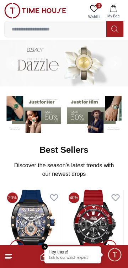
click at [64, 29] on input at bounding box center [55, 29] width 101 height 14
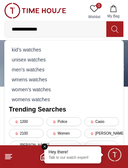
type input "**********"
click at [115, 31] on icon at bounding box center [114, 29] width 7 height 8
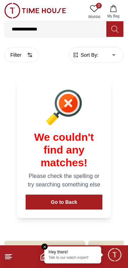
click at [79, 195] on button "Go to Back" at bounding box center [64, 202] width 77 height 15
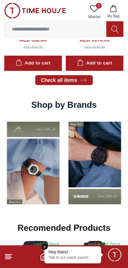
scroll to position [458, 0]
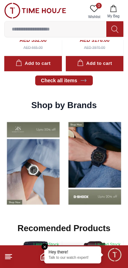
click at [6, 259] on line at bounding box center [7, 259] width 5 height 0
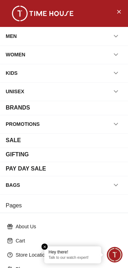
click at [120, 111] on div "BRANDS" at bounding box center [64, 108] width 116 height 9
click at [26, 106] on div "BRANDS" at bounding box center [18, 108] width 24 height 9
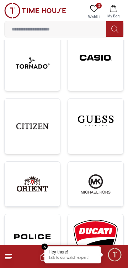
scroll to position [326, 0]
click at [45, 75] on img at bounding box center [32, 63] width 44 height 44
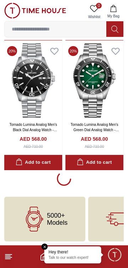
scroll to position [3939, 0]
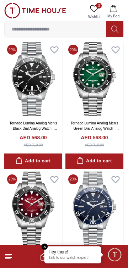
click at [76, 27] on input at bounding box center [55, 29] width 101 height 14
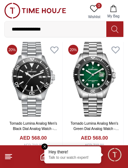
type input "**********"
click at [115, 27] on icon at bounding box center [114, 29] width 7 height 8
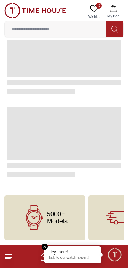
scroll to position [1374, 0]
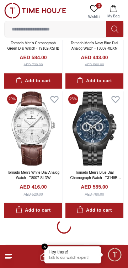
scroll to position [2670, 0]
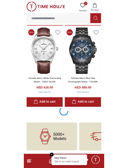
scroll to position [2670, 0]
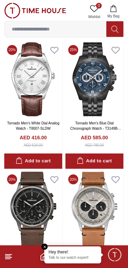
click at [66, 31] on input at bounding box center [55, 29] width 101 height 14
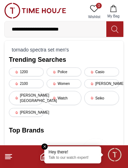
type input "**********"
